Goal: Task Accomplishment & Management: Use online tool/utility

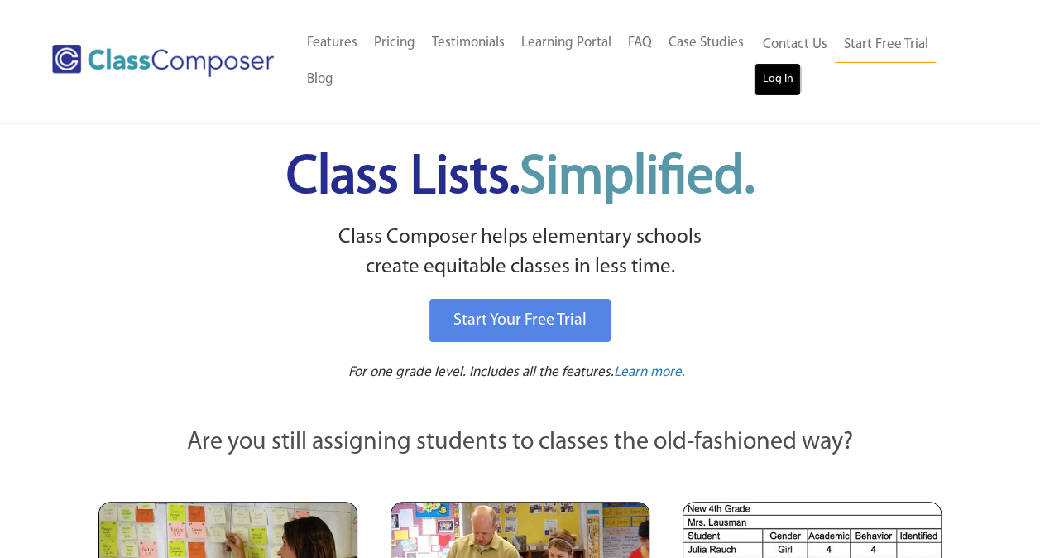
click at [786, 83] on link "Log In" at bounding box center [777, 79] width 47 height 33
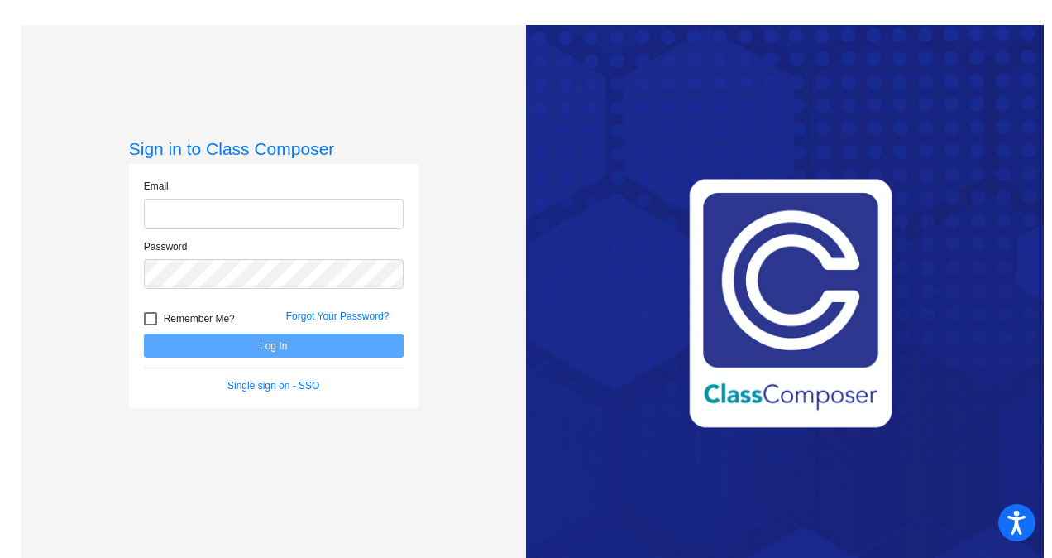
type input "[PERSON_NAME][EMAIL_ADDRESS][PERSON_NAME][DOMAIN_NAME]"
click at [269, 341] on button "Log In" at bounding box center [274, 345] width 260 height 24
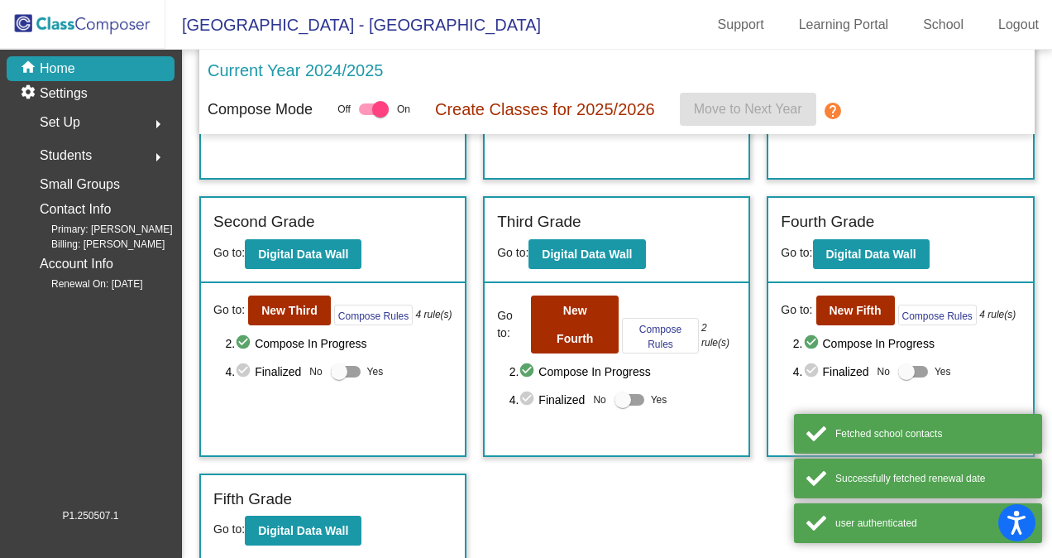
scroll to position [249, 0]
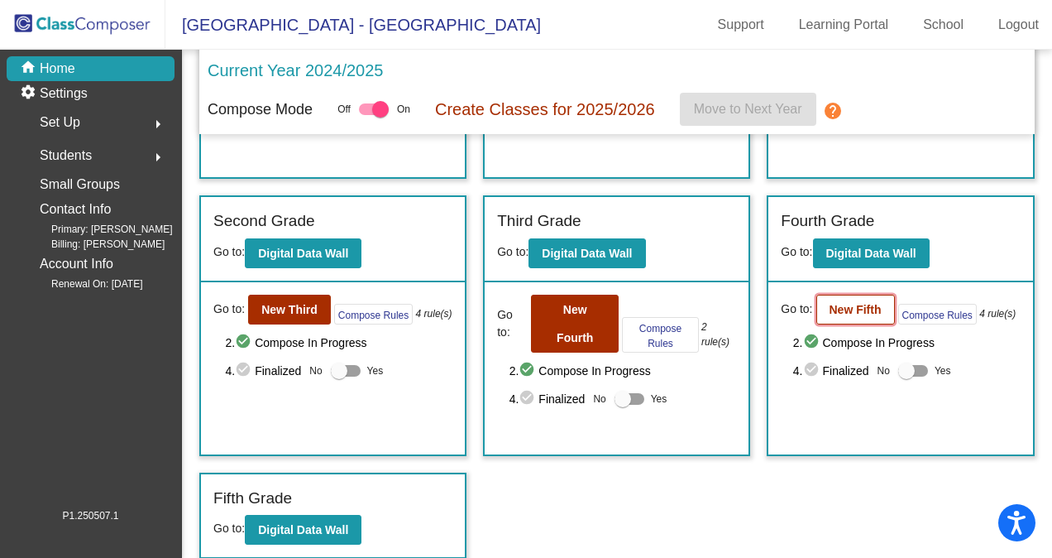
click at [842, 303] on b "New Fifth" at bounding box center [856, 309] width 52 height 13
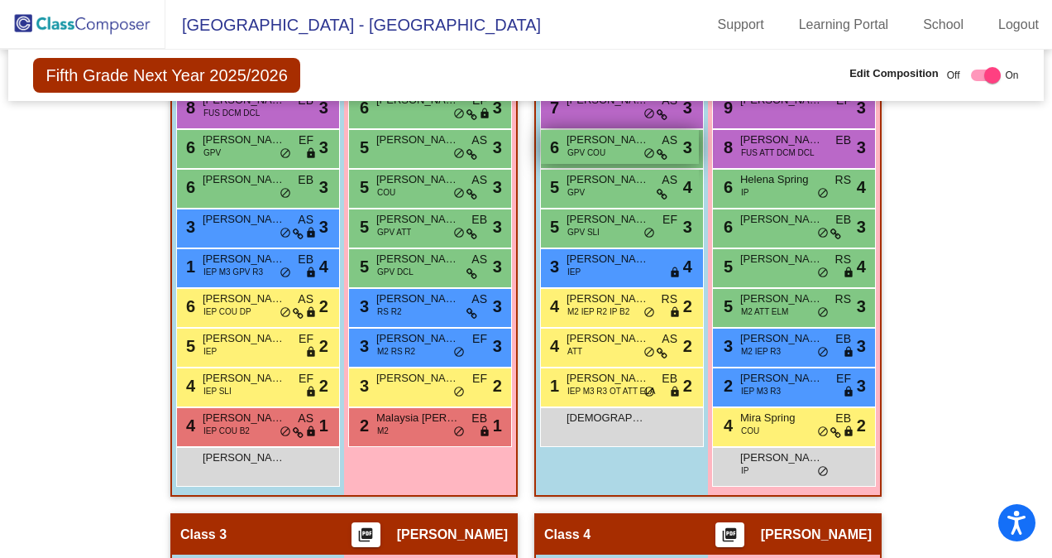
scroll to position [486, 0]
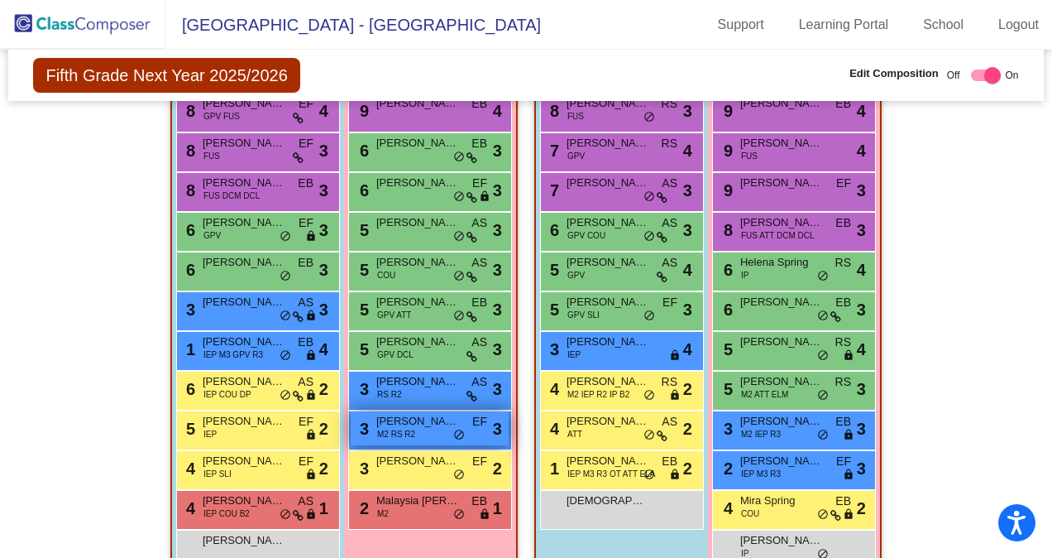
click at [417, 429] on div "3 [PERSON_NAME] M2 RS R2 EF lock do_not_disturb_alt 3" at bounding box center [430, 428] width 158 height 34
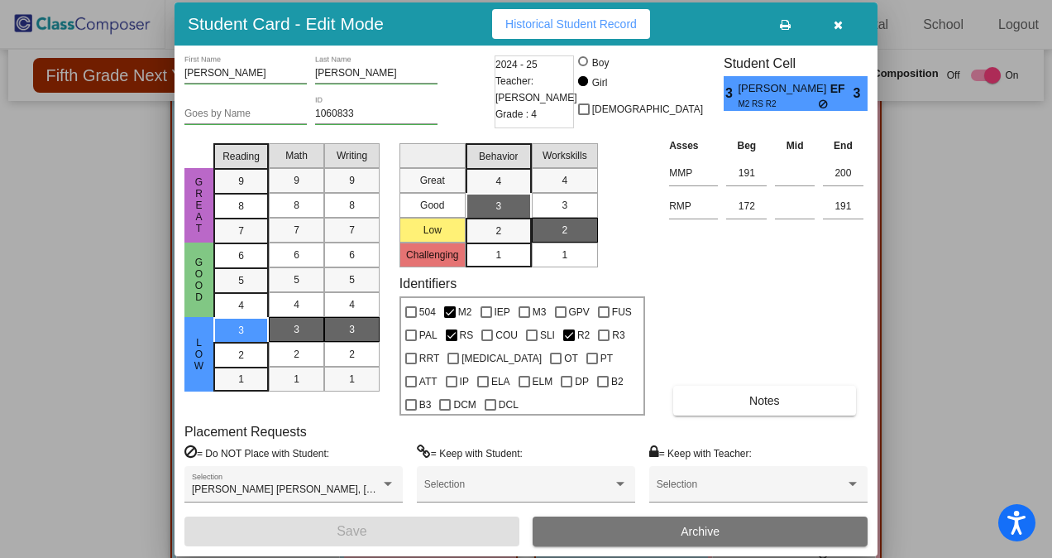
click at [836, 30] on icon "button" at bounding box center [838, 25] width 9 height 12
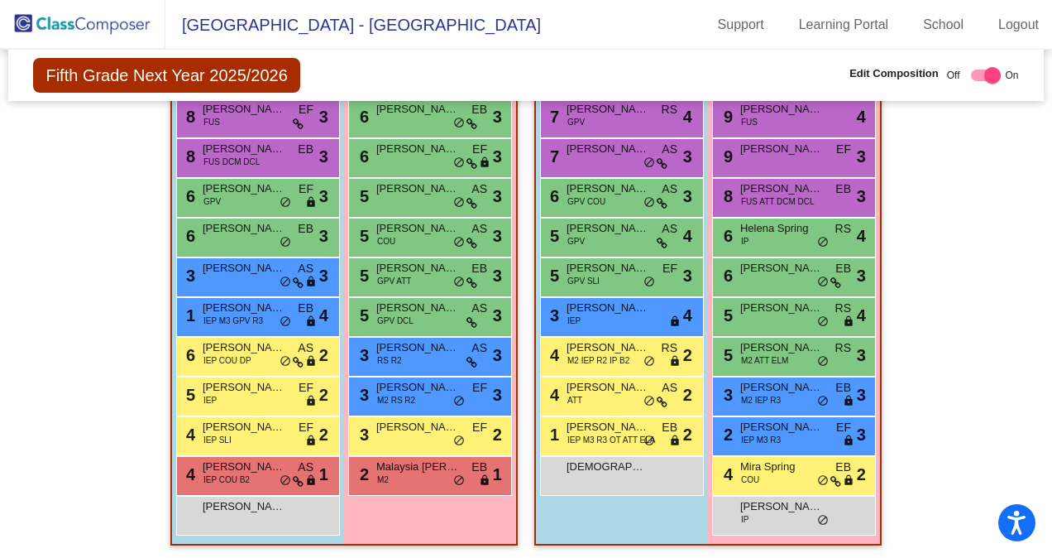
scroll to position [437, 0]
